Goal: Book appointment/travel/reservation

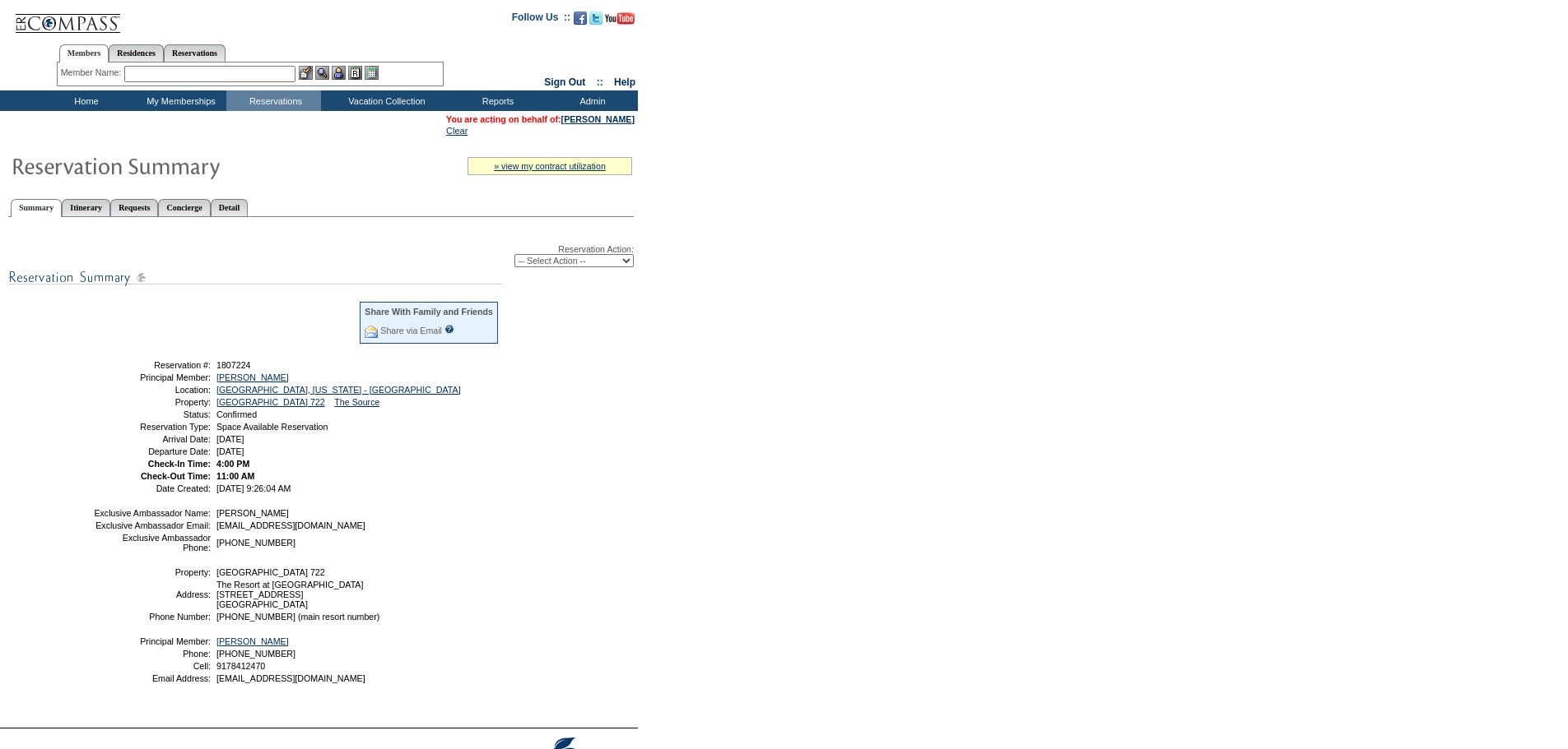
click at [617, 267] on select "-- Select Action -- Modify Reservation Dates Modify Reservation Cost Modify Occ…" at bounding box center [574, 261] width 120 height 13
select select "ChangeDates"
click at [515, 257] on select "-- Select Action -- Modify Reservation Dates Modify Reservation Cost Modify Occ…" at bounding box center [574, 261] width 120 height 13
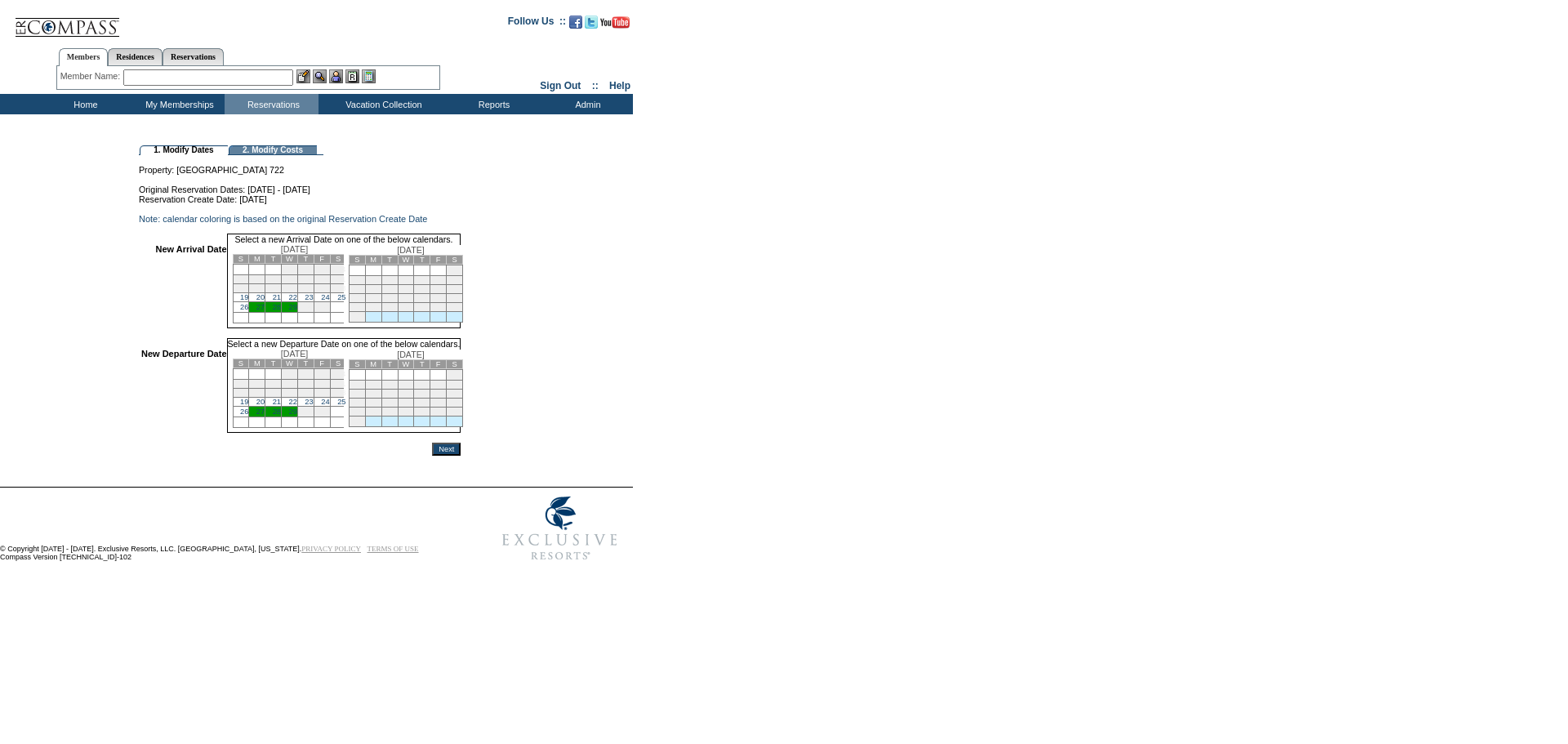
click at [345, 302] on link "25" at bounding box center [341, 297] width 8 height 8
click at [297, 418] on link "29" at bounding box center [292, 413] width 8 height 8
